Goal: Task Accomplishment & Management: Use online tool/utility

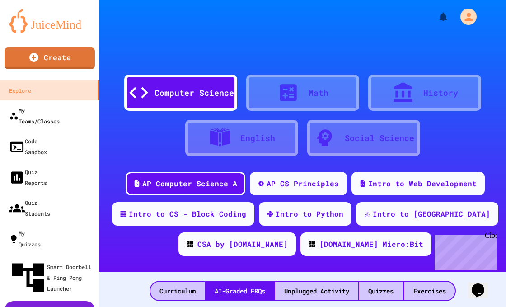
drag, startPoint x: 261, startPoint y: 1, endPoint x: 65, endPoint y: 107, distance: 222.0
click at [60, 107] on div "My Teams/Classes" at bounding box center [34, 116] width 51 height 22
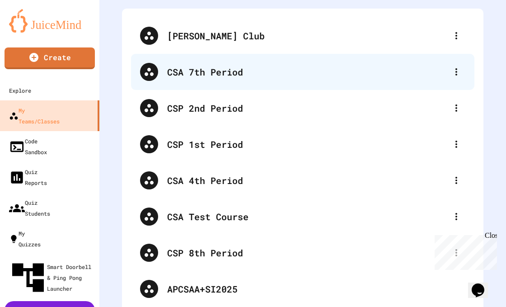
scroll to position [110, 0]
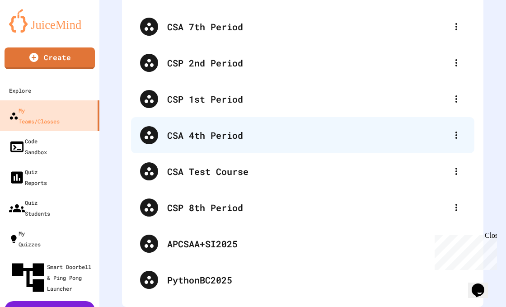
click at [237, 128] on div "CSA 4th Period" at bounding box center [307, 135] width 280 height 14
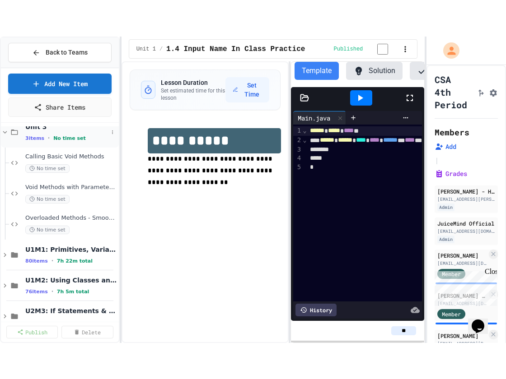
scroll to position [90, 0]
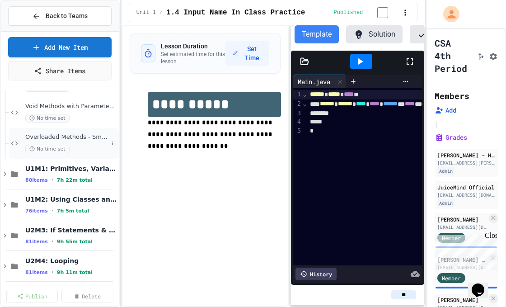
click at [73, 140] on span "Overloaded Methods - Smoothie Maker" at bounding box center [66, 137] width 83 height 8
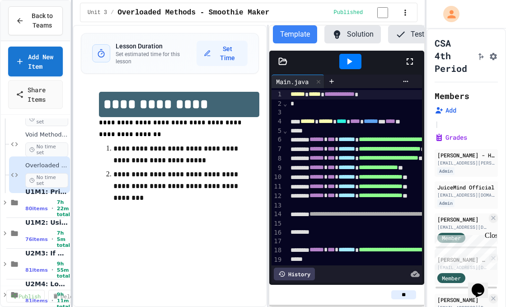
click at [71, 73] on div at bounding box center [72, 153] width 2 height 307
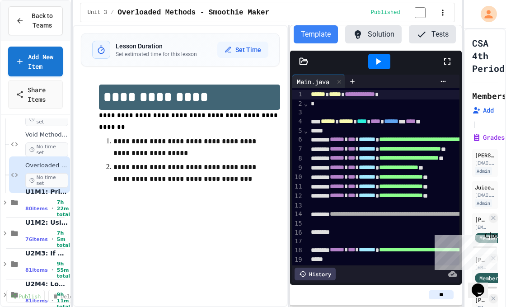
click at [464, 74] on div "**********" at bounding box center [253, 153] width 506 height 307
click at [448, 67] on icon at bounding box center [447, 61] width 11 height 11
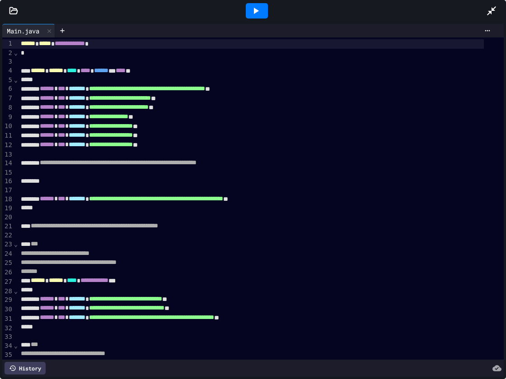
click at [58, 175] on div at bounding box center [260, 172] width 485 height 9
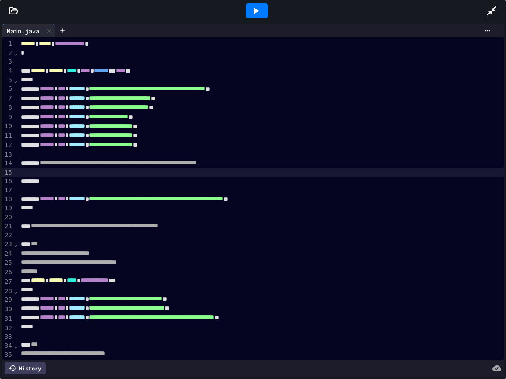
click at [88, 182] on div "To enrich screen reader interactions, please activate Accessibility in Grammarl…" at bounding box center [250, 181] width 465 height 9
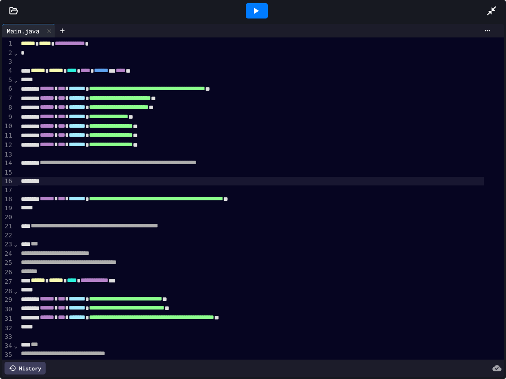
click at [490, 7] on icon at bounding box center [491, 10] width 11 height 11
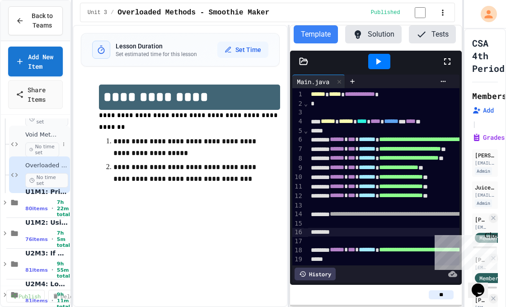
click at [38, 133] on span "Void Methods with Parameters - Pizza Receipt Builder" at bounding box center [42, 135] width 34 height 8
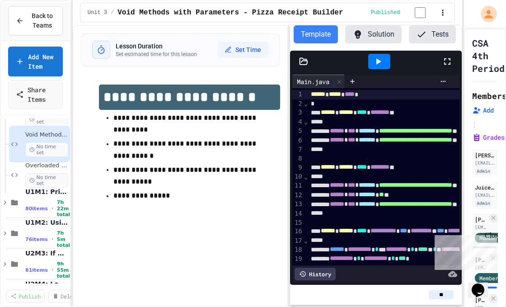
click at [36, 170] on div "Overloaded Methods - Smoothie Maker No time set" at bounding box center [46, 175] width 43 height 26
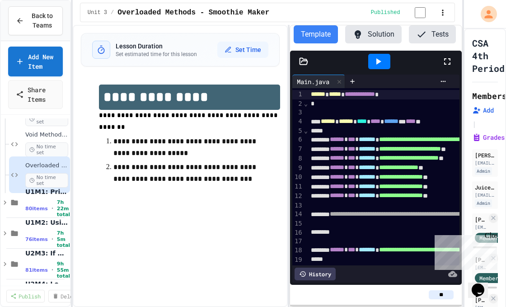
drag, startPoint x: 451, startPoint y: 69, endPoint x: 451, endPoint y: 141, distance: 72.2
click at [451, 67] on icon at bounding box center [447, 61] width 11 height 11
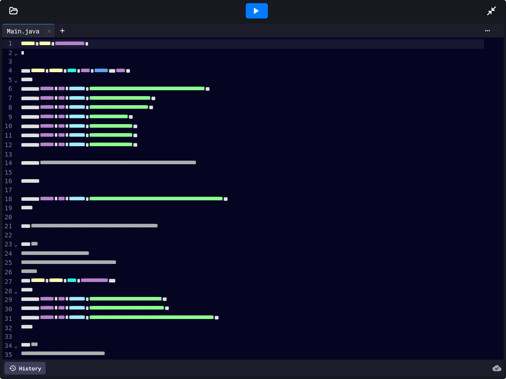
click at [67, 45] on span "**********" at bounding box center [70, 43] width 30 height 6
click at [493, 13] on icon at bounding box center [491, 10] width 11 height 11
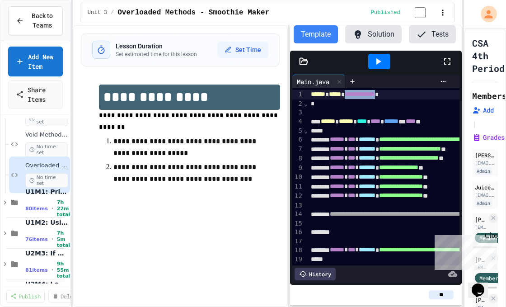
click at [450, 67] on icon at bounding box center [447, 61] width 11 height 11
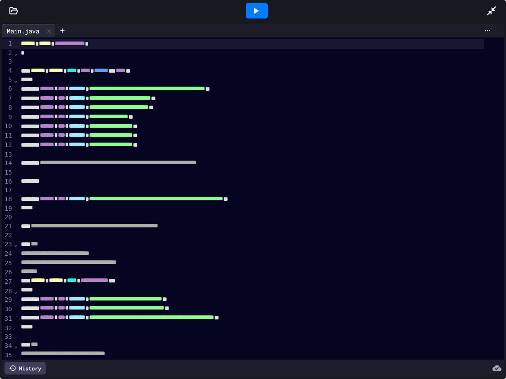
click at [14, 10] on icon at bounding box center [14, 10] width 8 height 6
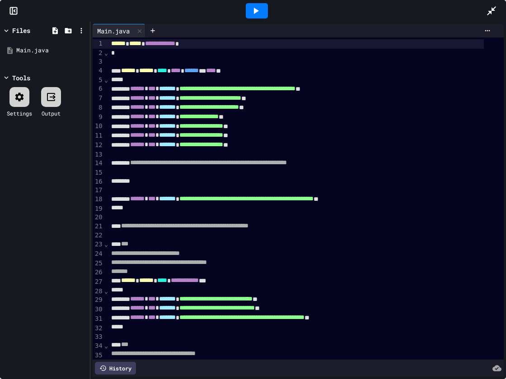
click at [14, 10] on icon at bounding box center [14, 11] width 1 height 2
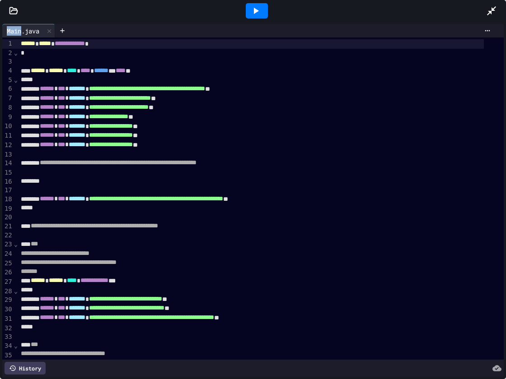
click at [14, 10] on icon at bounding box center [14, 10] width 8 height 6
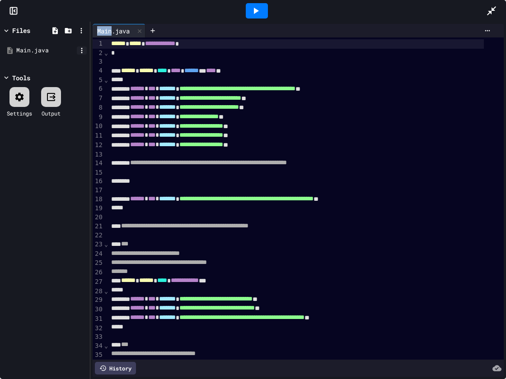
click at [83, 51] on icon at bounding box center [82, 51] width 8 height 8
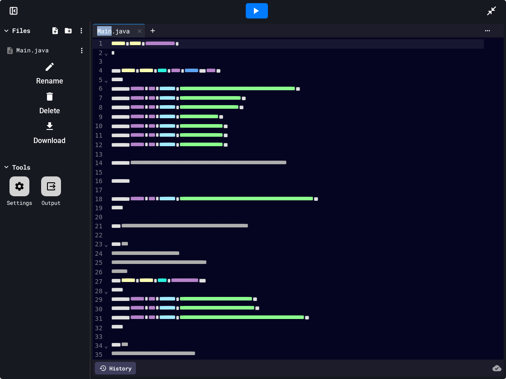
click at [88, 65] on li "Rename" at bounding box center [49, 74] width 76 height 29
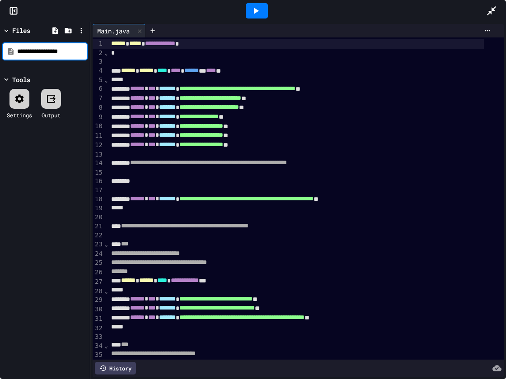
type input "**********"
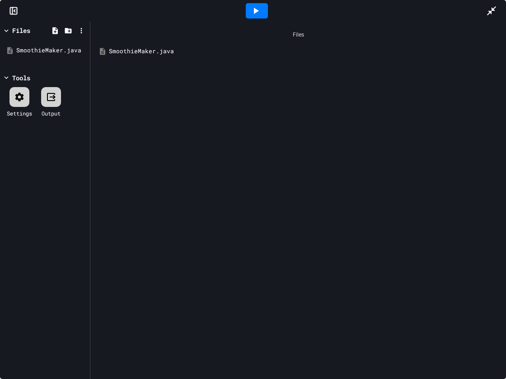
click at [152, 47] on div "SmoothieMaker.java" at bounding box center [304, 51] width 391 height 9
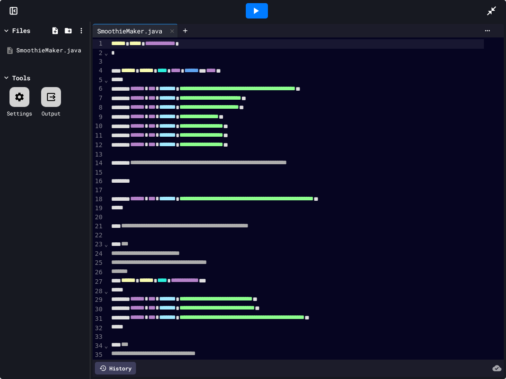
click at [16, 97] on icon at bounding box center [19, 97] width 11 height 11
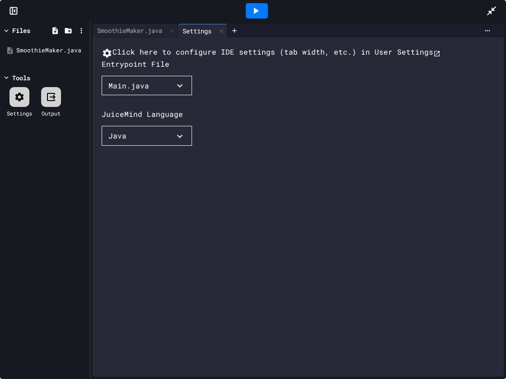
click at [166, 96] on button "Main.java" at bounding box center [147, 86] width 90 height 20
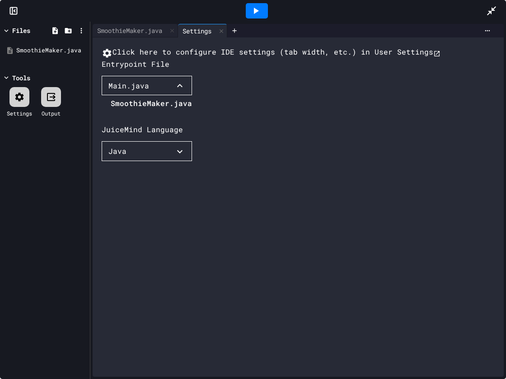
click at [145, 111] on li "SmoothieMaker.java" at bounding box center [151, 103] width 81 height 14
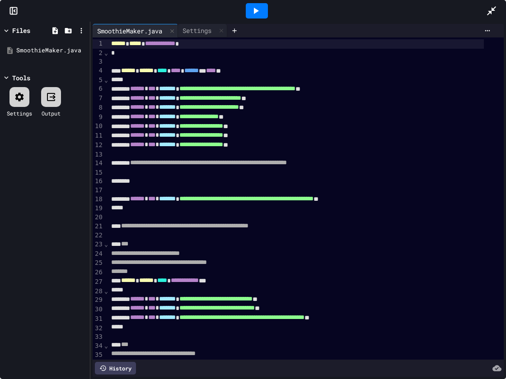
click at [12, 9] on icon at bounding box center [13, 10] width 9 height 9
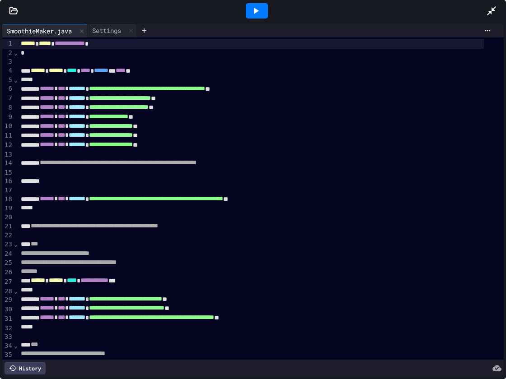
click at [14, 10] on icon at bounding box center [13, 10] width 9 height 9
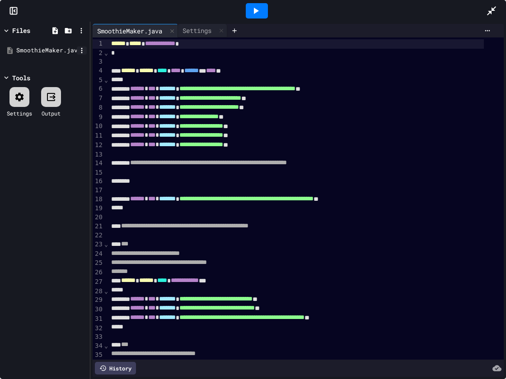
click at [83, 47] on icon at bounding box center [82, 51] width 8 height 8
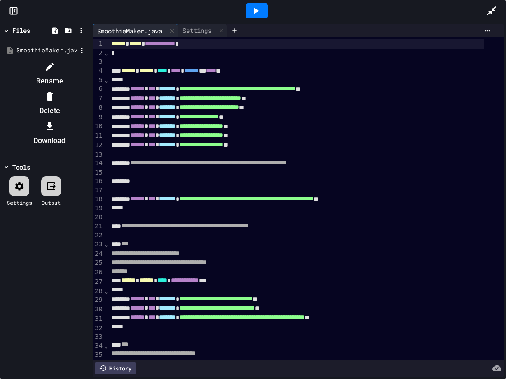
click at [88, 60] on div at bounding box center [44, 60] width 85 height 0
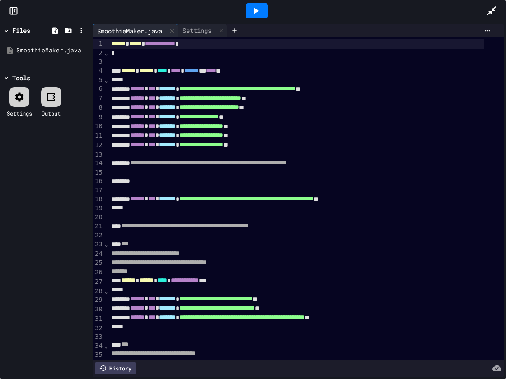
click at [24, 98] on icon at bounding box center [19, 97] width 11 height 11
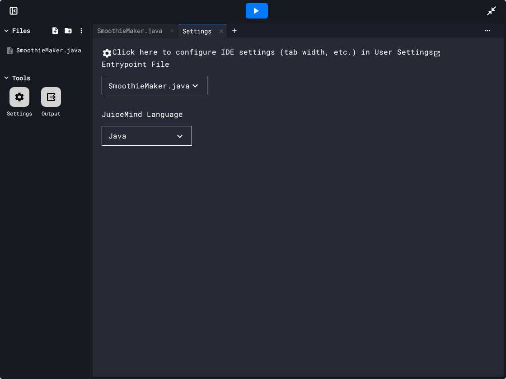
click at [150, 91] on div "SmoothieMaker.java" at bounding box center [148, 85] width 81 height 11
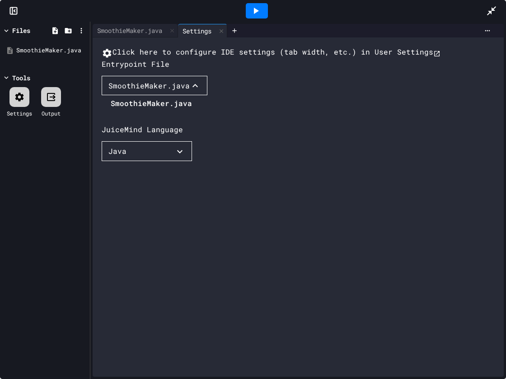
click at [192, 96] on div at bounding box center [147, 96] width 90 height 0
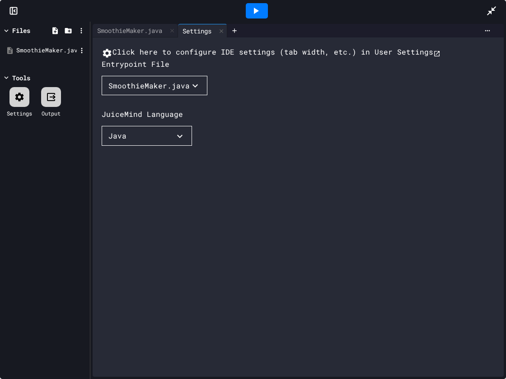
click at [44, 51] on div "SmoothieMaker.java" at bounding box center [46, 50] width 60 height 9
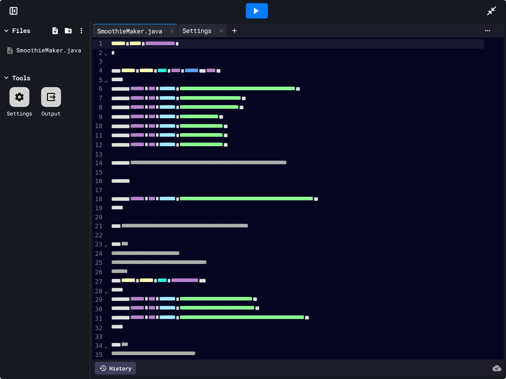
click at [210, 31] on div "Settings" at bounding box center [197, 30] width 38 height 9
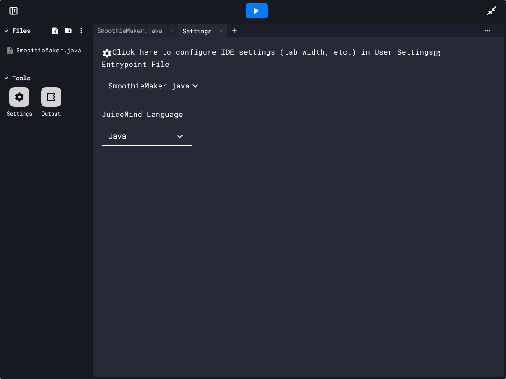
click at [154, 91] on div "SmoothieMaker.java" at bounding box center [148, 85] width 81 height 11
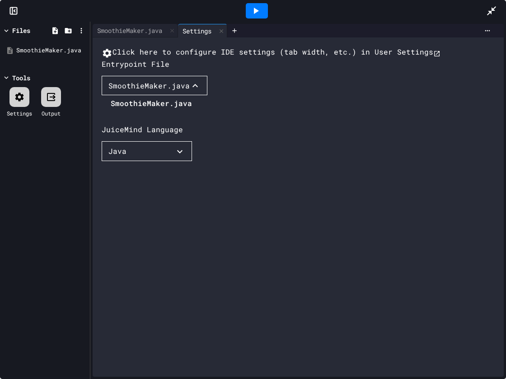
click at [192, 96] on div at bounding box center [147, 96] width 90 height 0
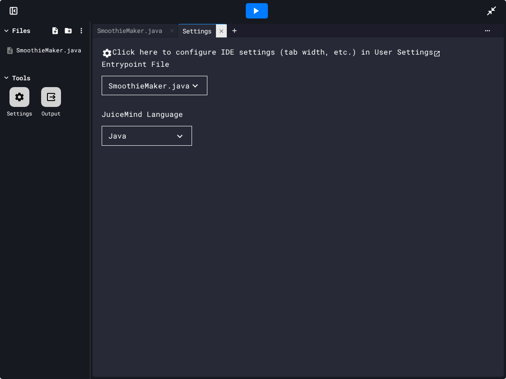
click at [223, 30] on icon at bounding box center [221, 31] width 6 height 6
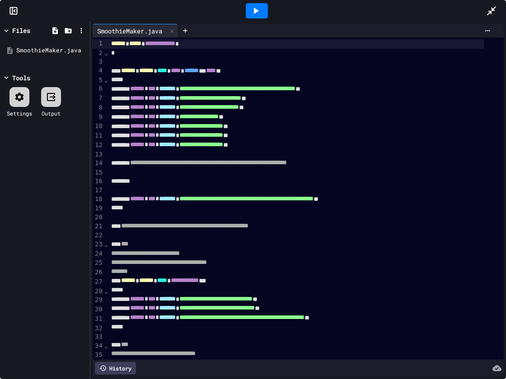
click at [493, 9] on icon at bounding box center [491, 10] width 9 height 9
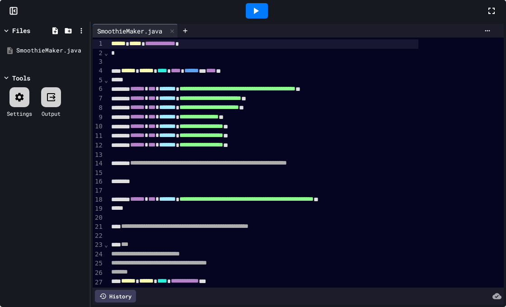
click at [294, 77] on div at bounding box center [294, 166] width 2 height 282
